Goal: Find specific page/section: Find specific page/section

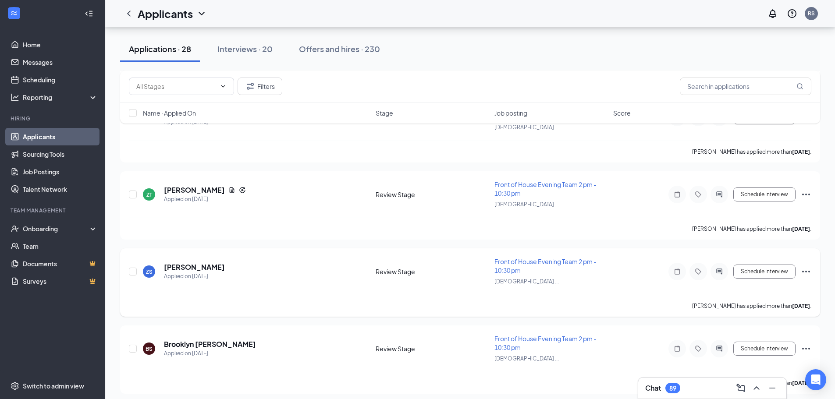
scroll to position [1097, 0]
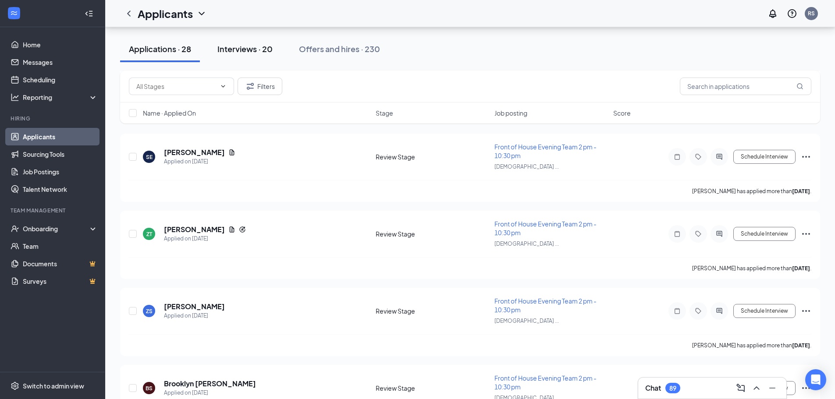
click at [247, 53] on div "Interviews · 20" at bounding box center [244, 48] width 55 height 11
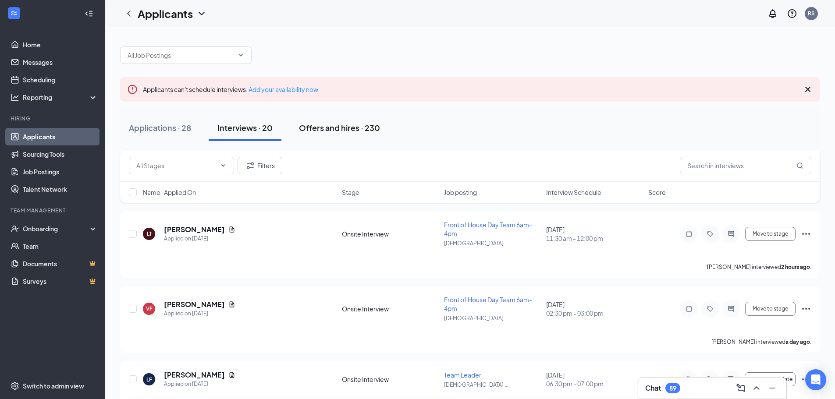
click at [316, 128] on div "Offers and hires · 230" at bounding box center [339, 127] width 81 height 11
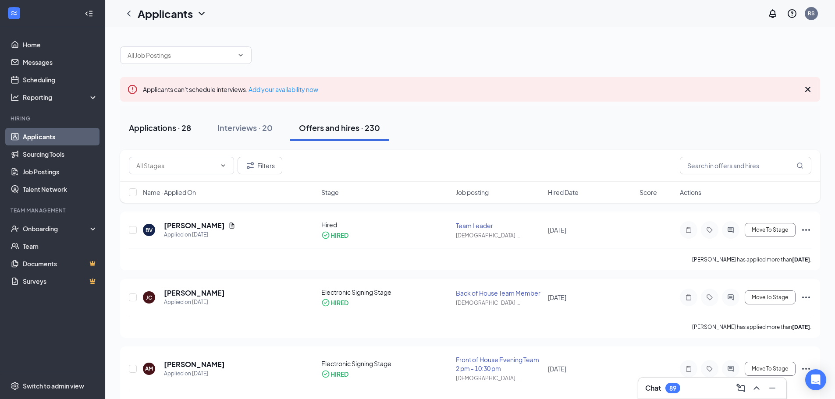
click at [147, 128] on div "Applications · 28" at bounding box center [160, 127] width 62 height 11
